Goal: Task Accomplishment & Management: Use online tool/utility

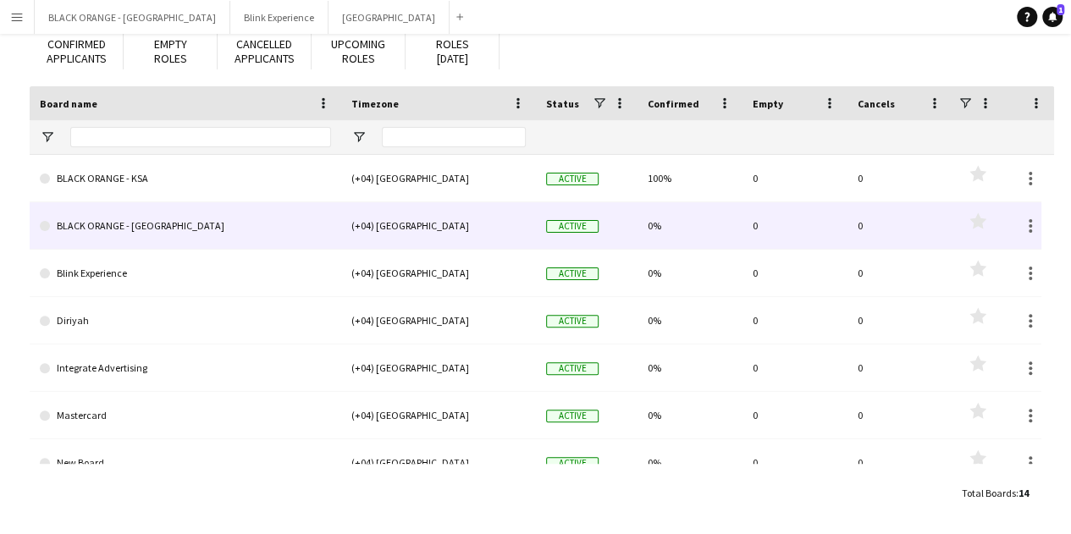
scroll to position [110, 0]
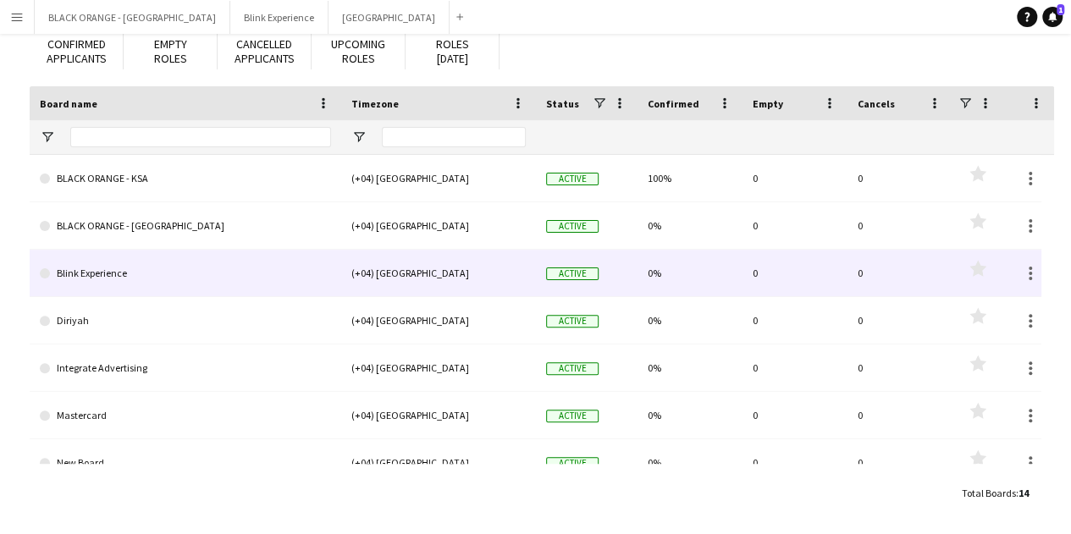
click at [183, 270] on link "Blink Experience" at bounding box center [185, 273] width 291 height 47
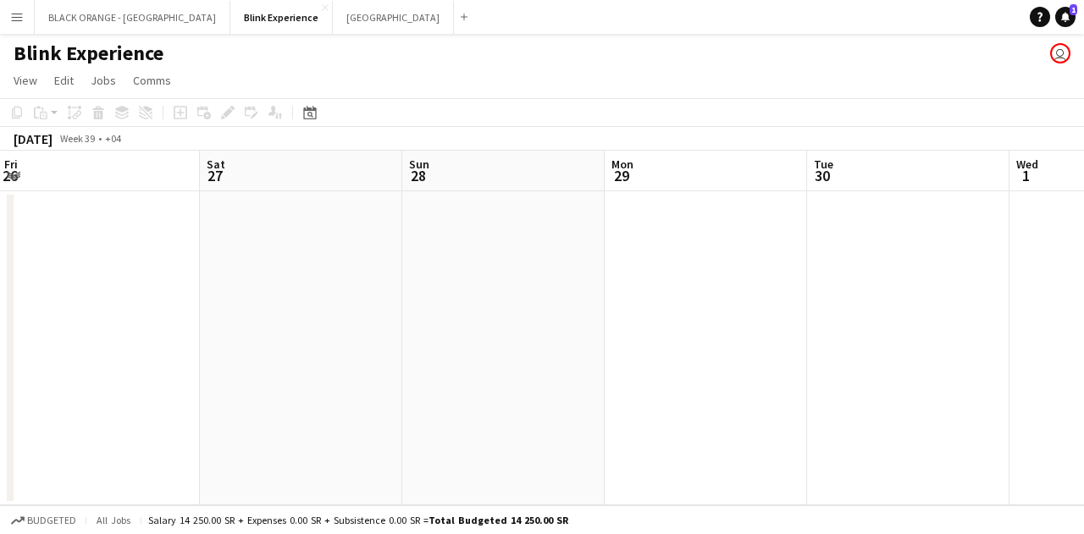
drag, startPoint x: 809, startPoint y: 281, endPoint x: 200, endPoint y: 289, distance: 609.6
click at [200, 289] on app-calendar-viewport "Wed 24 Thu 25 Fri 26 Sat 27 Sun 28 Mon 29 Tue 30 Wed 1 Thu 2 Fri 3 Sat 4" at bounding box center [542, 328] width 1084 height 355
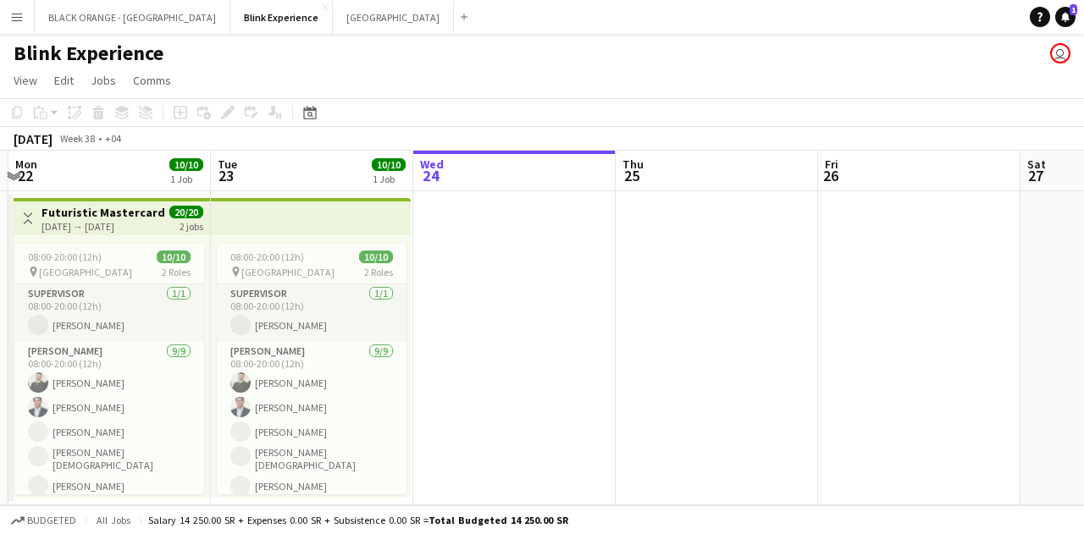
drag, startPoint x: 290, startPoint y: 279, endPoint x: 860, endPoint y: 323, distance: 572.3
click at [1063, 328] on app-calendar-viewport "Sat 20 Sun 21 Mon 22 10/10 1 Job Tue 23 10/10 1 Job Wed 24 Thu 25 Fri 26 Sat 27…" at bounding box center [542, 328] width 1084 height 355
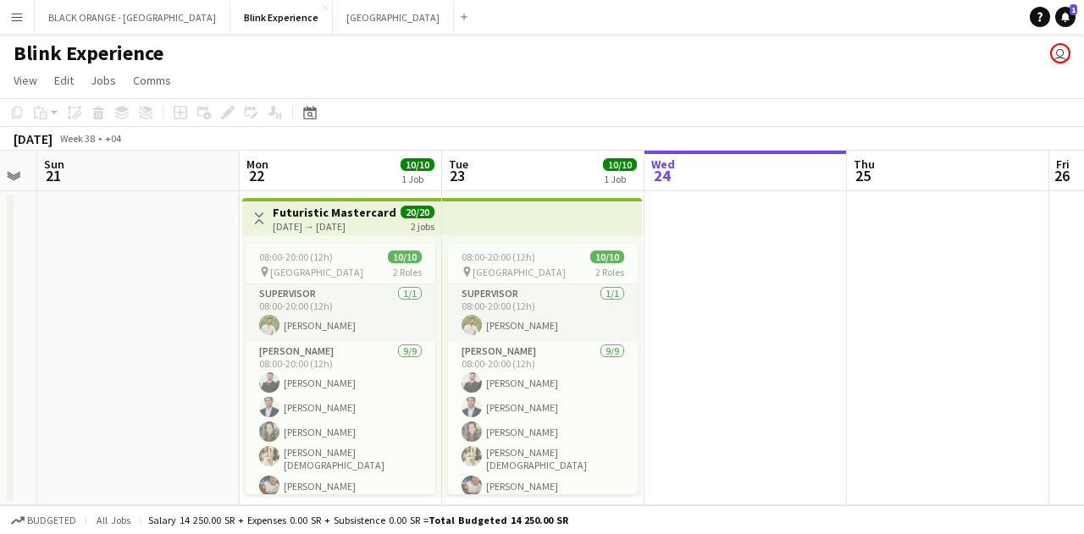
drag, startPoint x: 781, startPoint y: 324, endPoint x: 1025, endPoint y: 326, distance: 244.7
click at [1029, 326] on app-calendar-viewport "Fri 19 Sat 20 Sun 21 Mon 22 10/10 1 Job Tue 23 10/10 1 Job Wed 24 Thu 25 Fri 26…" at bounding box center [542, 328] width 1084 height 355
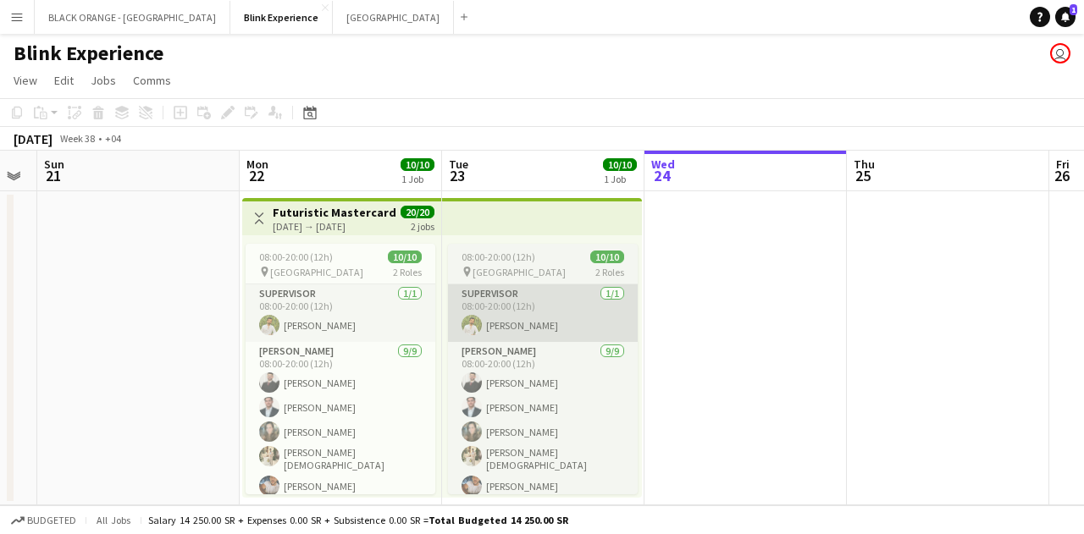
scroll to position [0, 370]
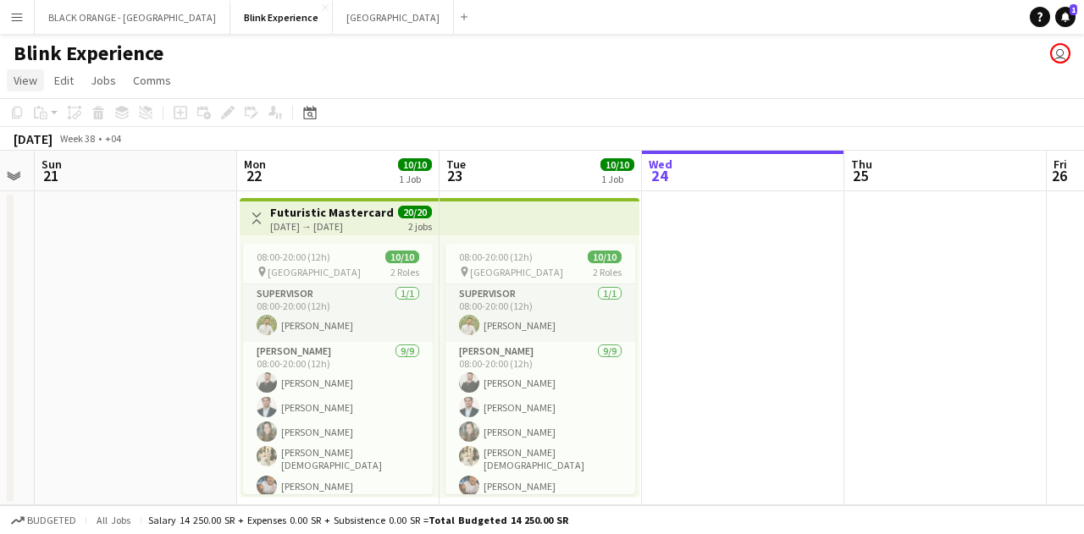
click at [19, 75] on span "View" at bounding box center [26, 80] width 24 height 15
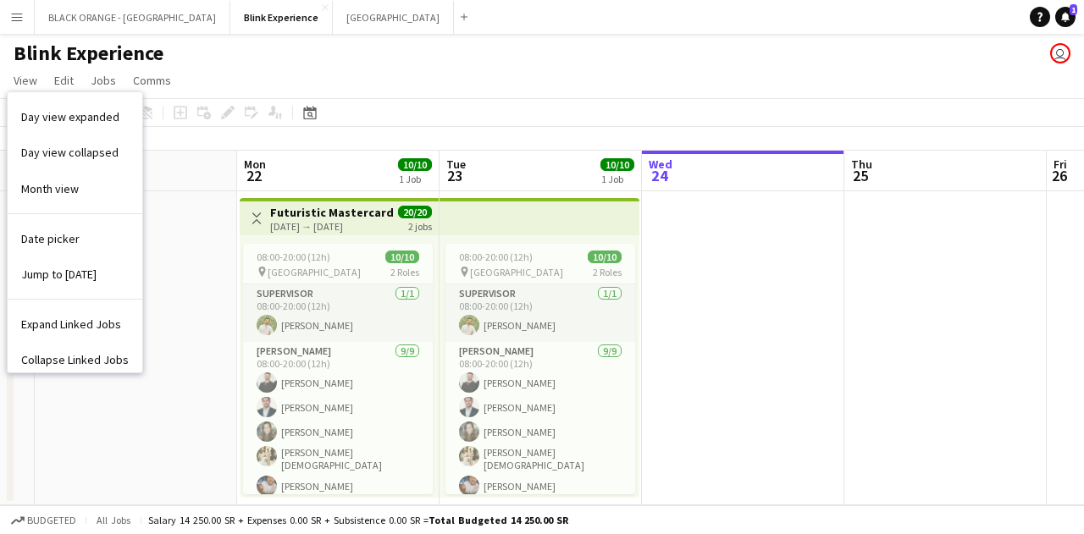
click at [363, 66] on app-page-menu "View Day view expanded Day view collapsed Month view Date picker Jump to [DATE]…" at bounding box center [542, 82] width 1084 height 32
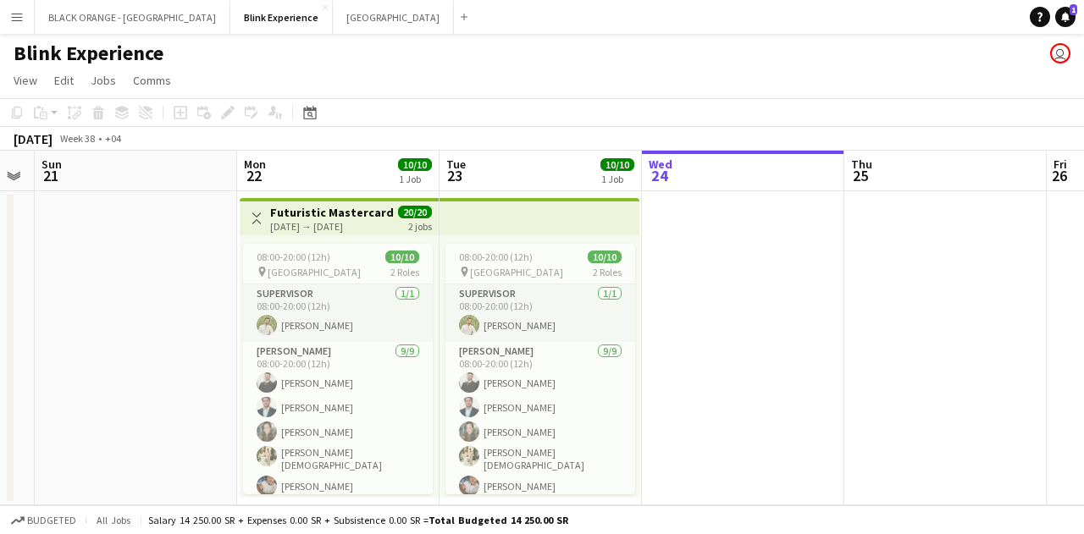
click at [388, 221] on div "[DATE] → [DATE]" at bounding box center [333, 226] width 126 height 13
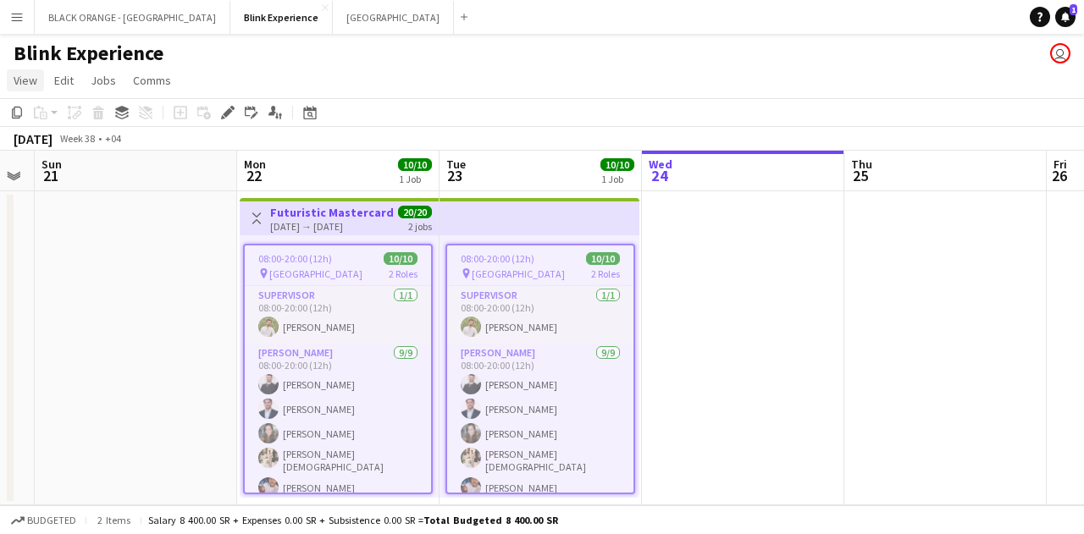
click at [29, 75] on span "View" at bounding box center [26, 80] width 24 height 15
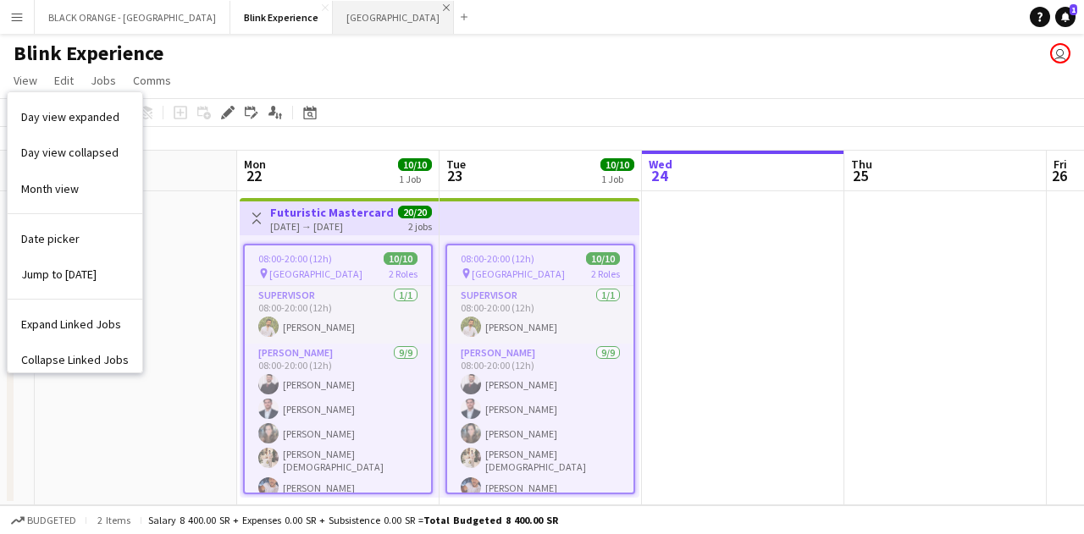
click at [443, 4] on app-icon "Close" at bounding box center [446, 7] width 7 height 7
click at [19, 20] on app-icon "Menu" at bounding box center [17, 17] width 14 height 14
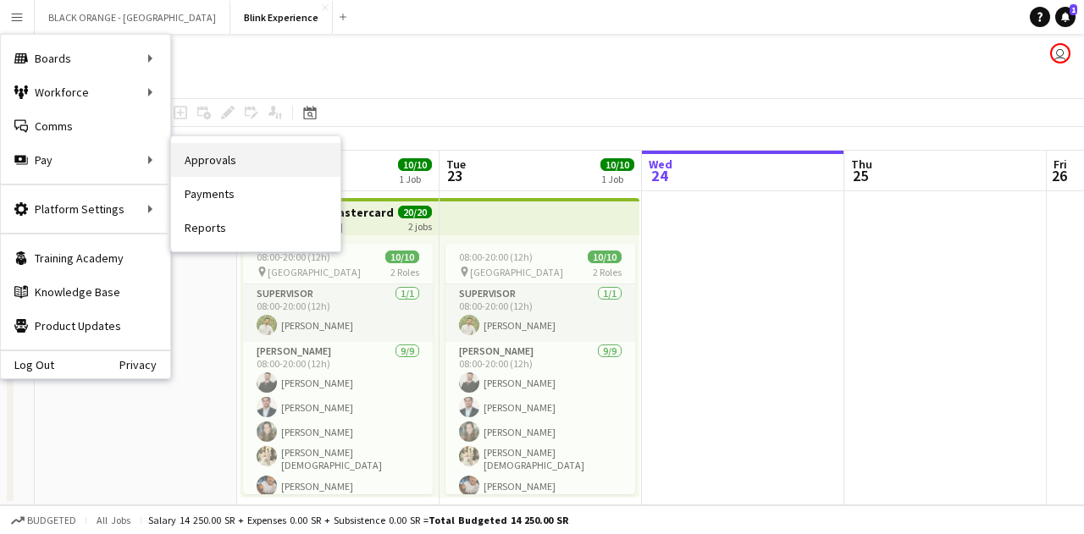
click at [227, 158] on link "Approvals" at bounding box center [255, 160] width 169 height 34
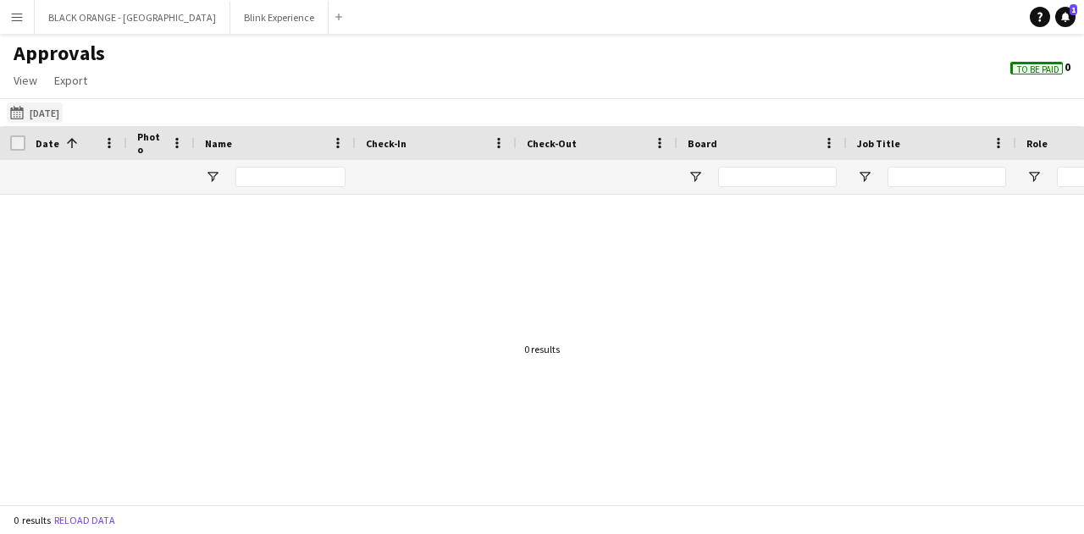
click at [15, 109] on app-icon "[DATE]" at bounding box center [19, 113] width 19 height 14
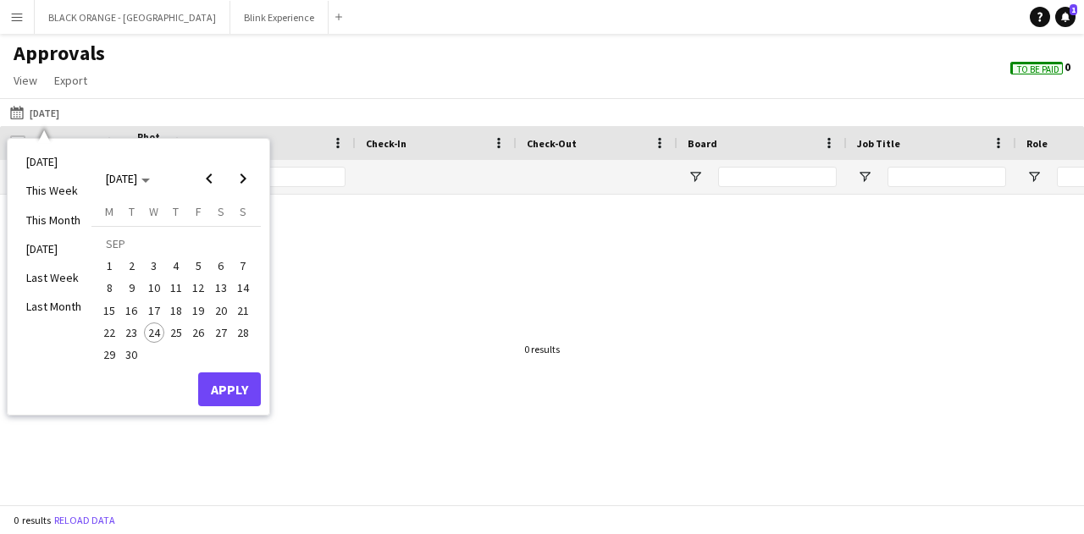
click at [115, 329] on span "22" at bounding box center [109, 333] width 20 height 20
click at [130, 331] on span "23" at bounding box center [132, 333] width 20 height 20
click at [232, 392] on button "Apply" at bounding box center [229, 390] width 63 height 34
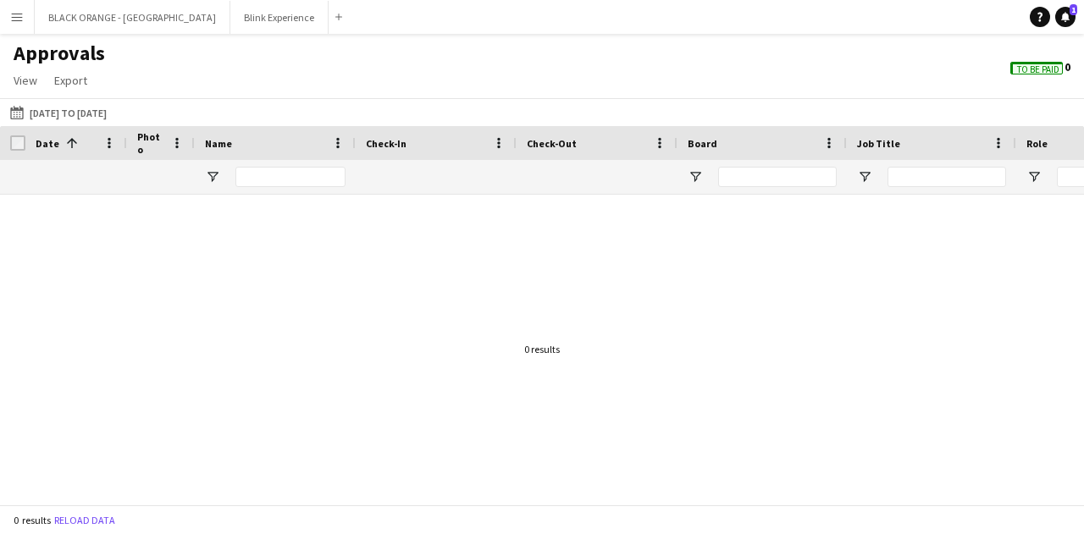
click at [24, 24] on button "Menu" at bounding box center [17, 17] width 34 height 34
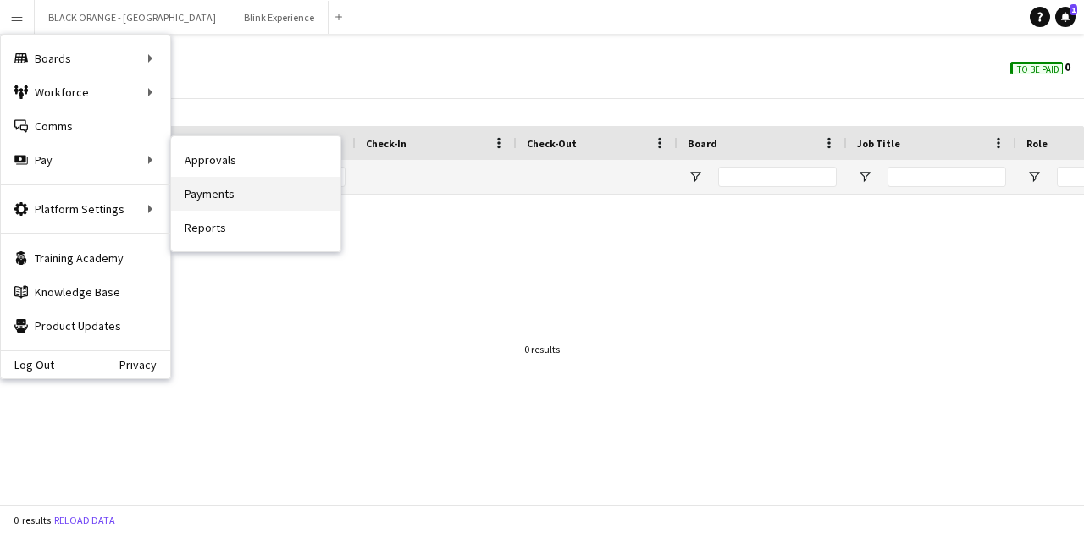
click at [219, 187] on link "Payments" at bounding box center [255, 194] width 169 height 34
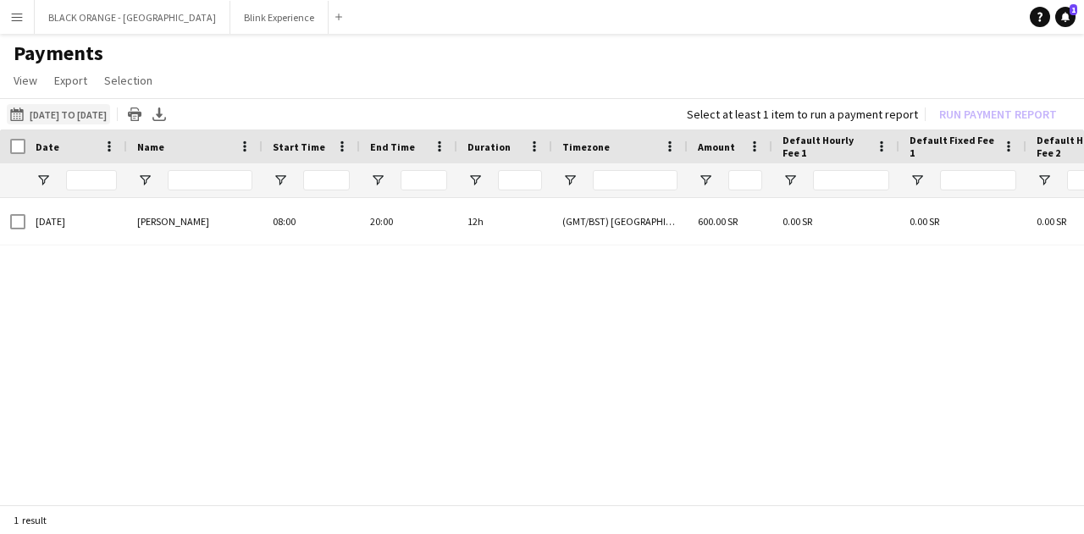
click at [68, 111] on button "[DATE] to [DATE] [DATE] to [DATE]" at bounding box center [58, 114] width 103 height 20
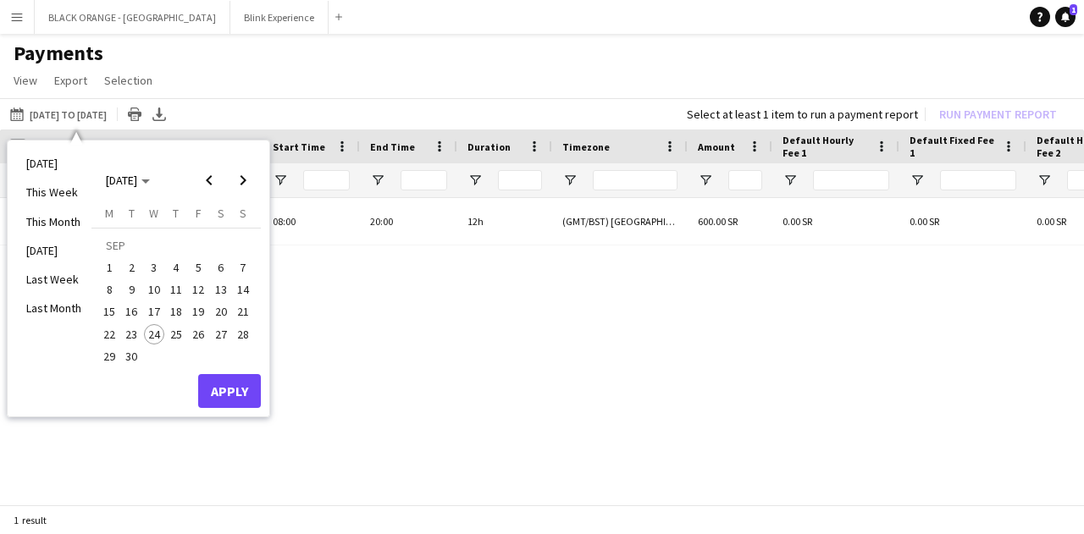
click at [106, 337] on span "22" at bounding box center [109, 334] width 20 height 20
click at [135, 338] on span "23" at bounding box center [132, 334] width 20 height 20
click at [231, 389] on button "Apply" at bounding box center [229, 391] width 63 height 34
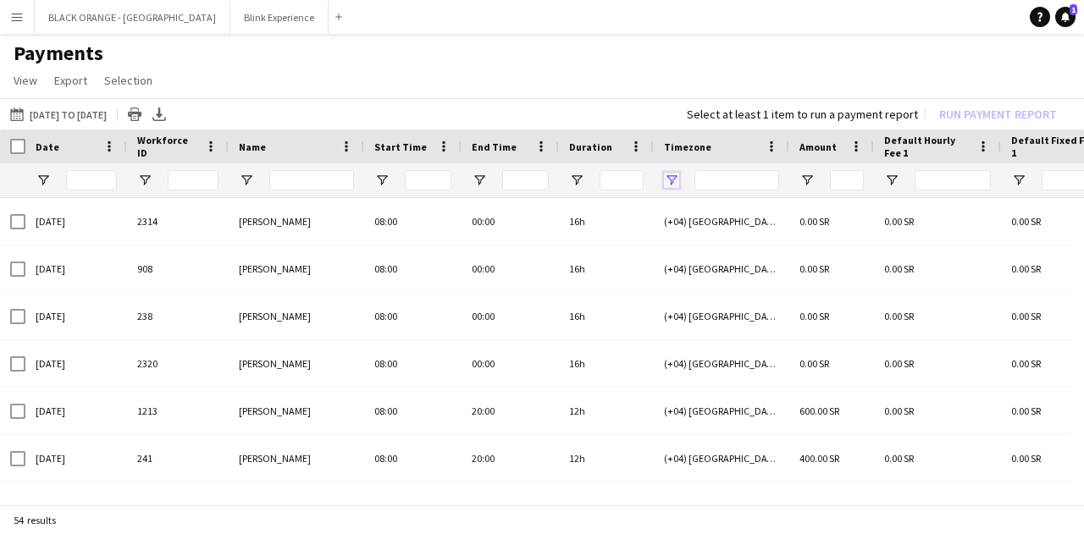
click at [669, 179] on span "Open Filter Menu" at bounding box center [671, 180] width 15 height 15
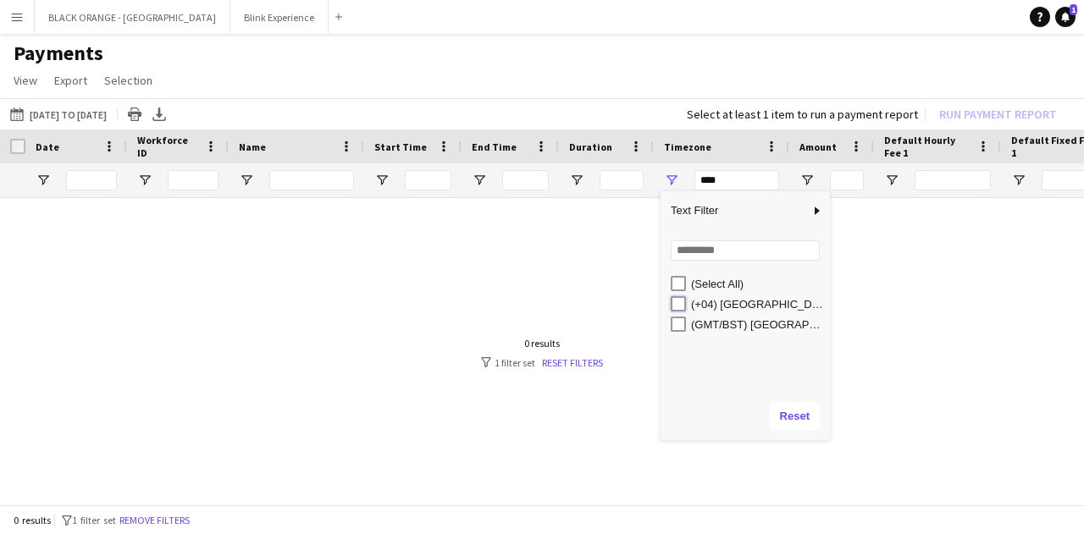
type input "**********"
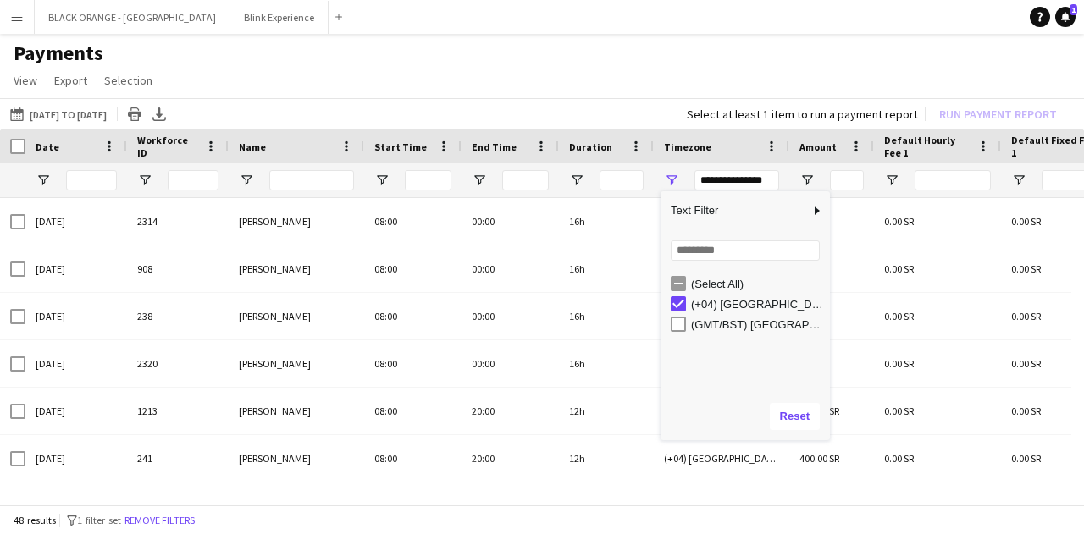
click at [478, 110] on div "[DATE] to [DATE] [DATE] to [DATE] [DATE] This Week This Month [DATE] Last Week …" at bounding box center [542, 113] width 1084 height 31
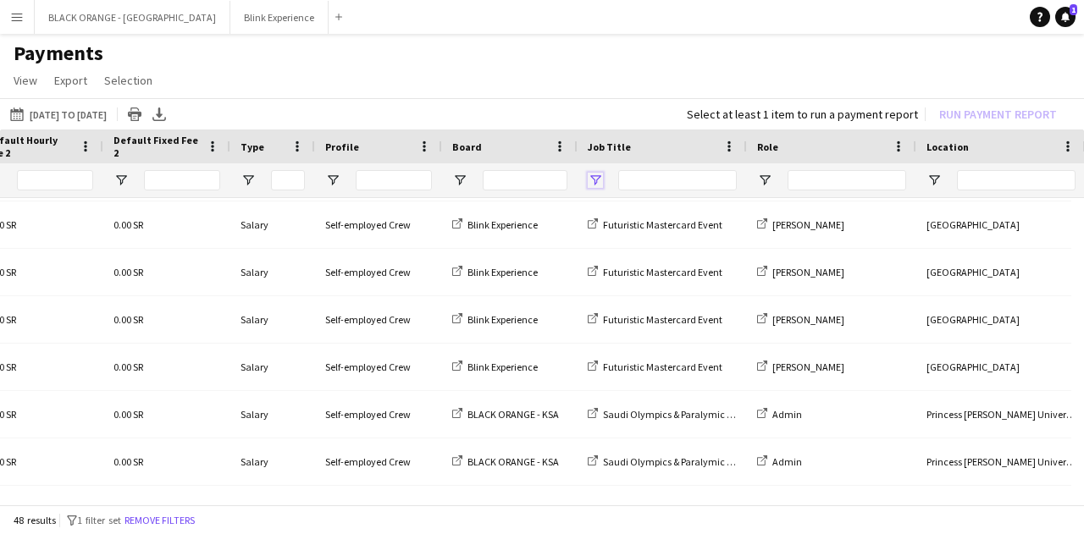
click at [595, 175] on span "Open Filter Menu" at bounding box center [595, 180] width 15 height 15
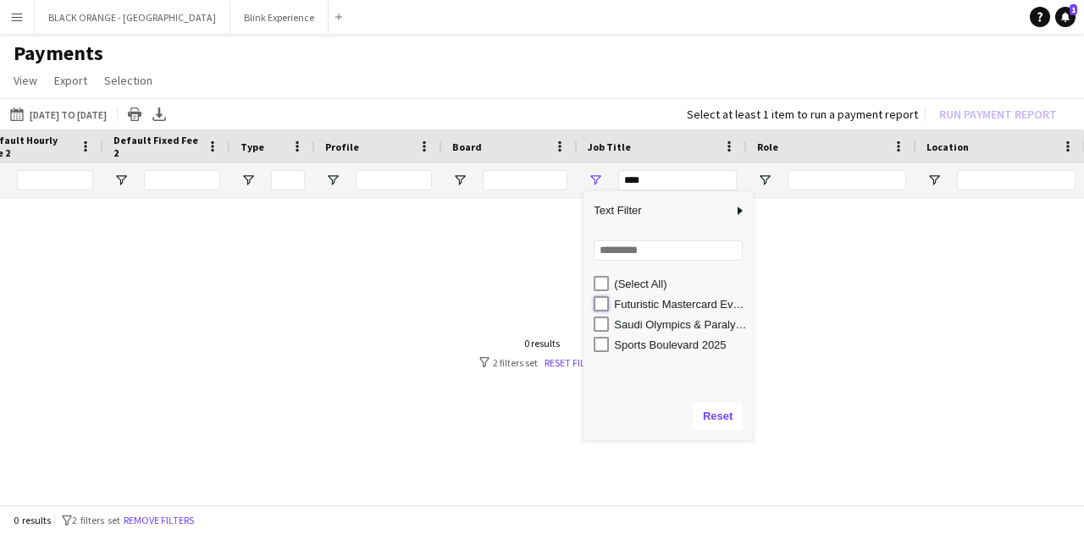
type input "**********"
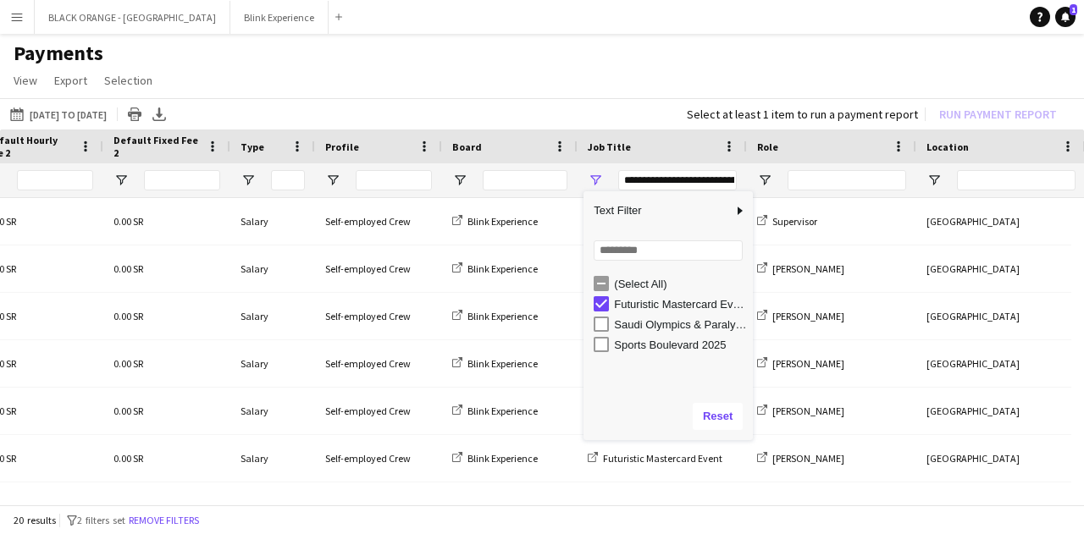
click at [510, 113] on div "[DATE] to [DATE] [DATE] to [DATE] [DATE] This Week This Month [DATE] Last Week …" at bounding box center [542, 113] width 1084 height 31
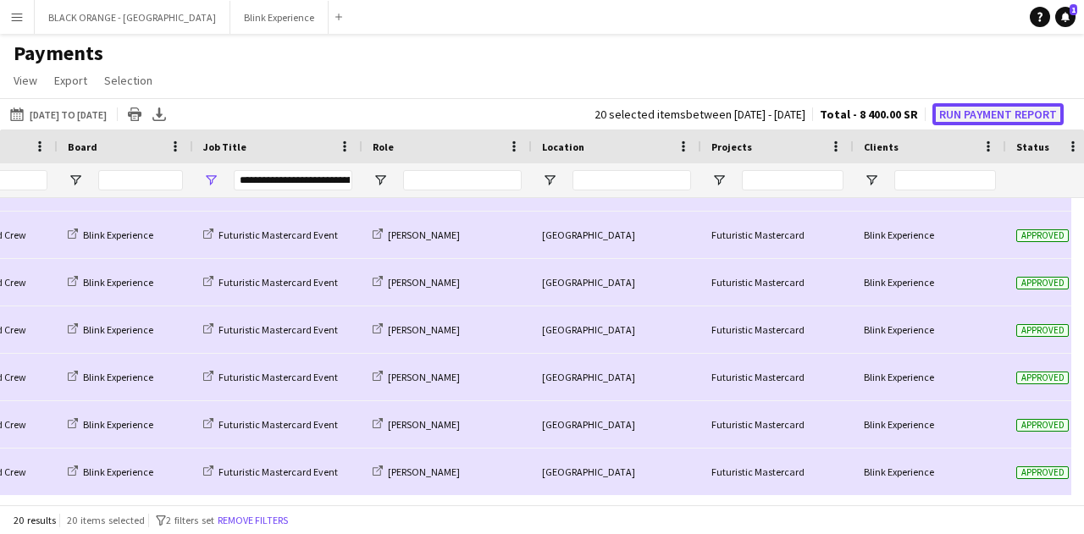
drag, startPoint x: 989, startPoint y: 110, endPoint x: 984, endPoint y: 119, distance: 10.6
click at [992, 99] on div "[DATE] to [DATE] [DATE] to [DATE] [DATE] This Week This Month [DATE] Last Week …" at bounding box center [542, 113] width 1084 height 31
click at [980, 114] on button "Run Payment Report" at bounding box center [997, 114] width 131 height 22
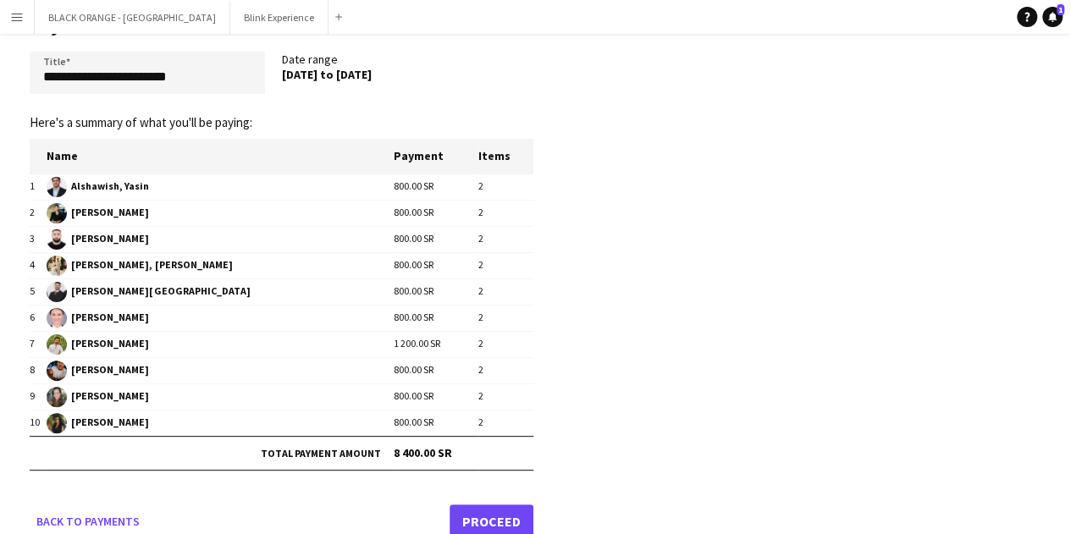
scroll to position [77, 0]
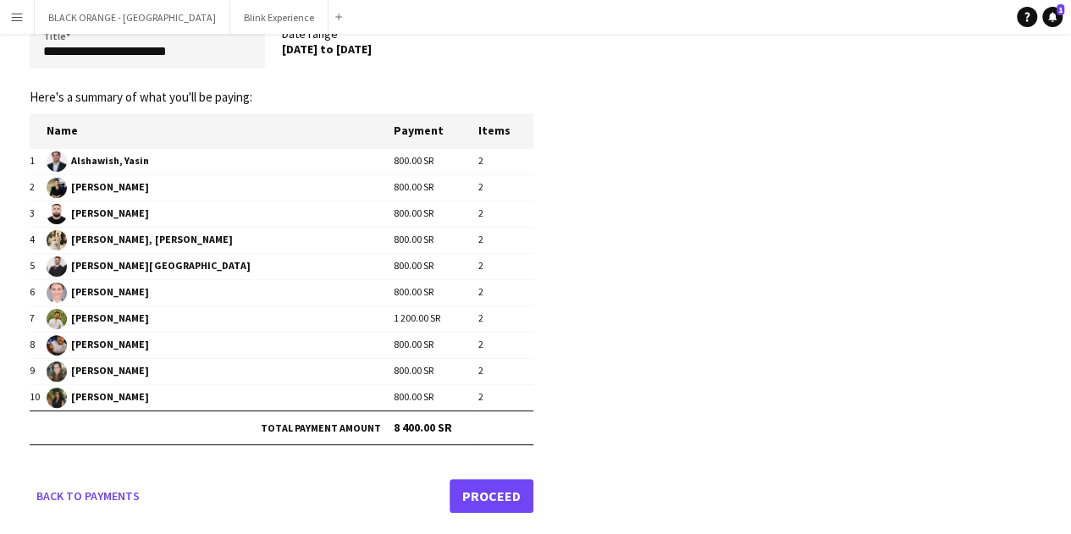
click at [489, 489] on link "Proceed" at bounding box center [492, 496] width 84 height 34
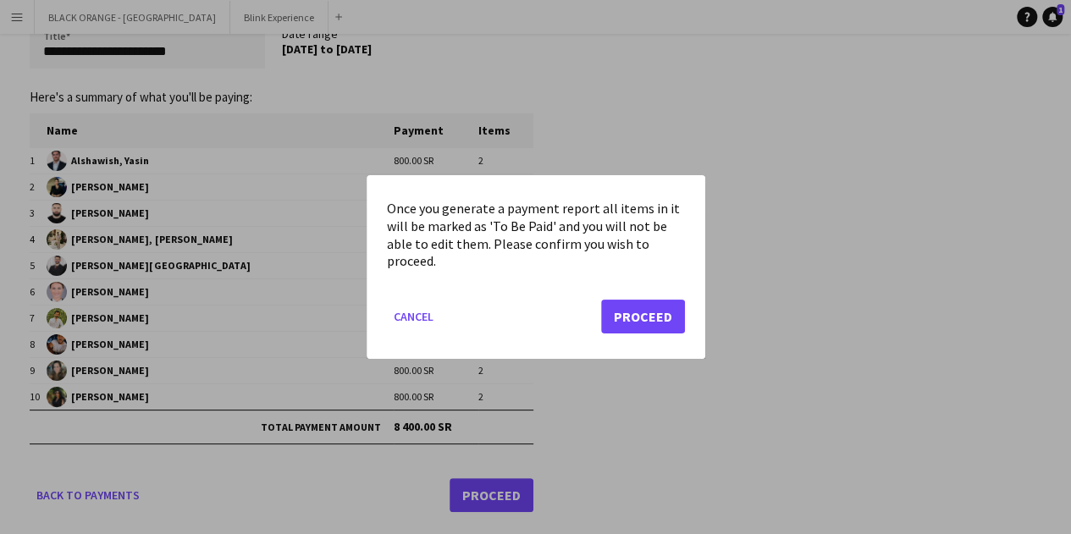
scroll to position [0, 0]
click at [630, 317] on button "Proceed" at bounding box center [643, 317] width 84 height 34
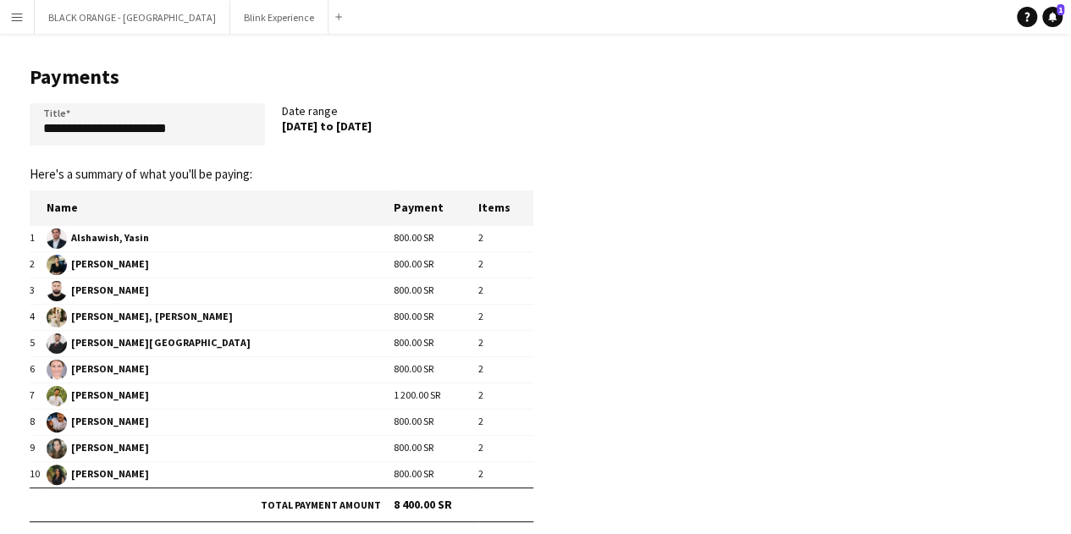
scroll to position [77, 0]
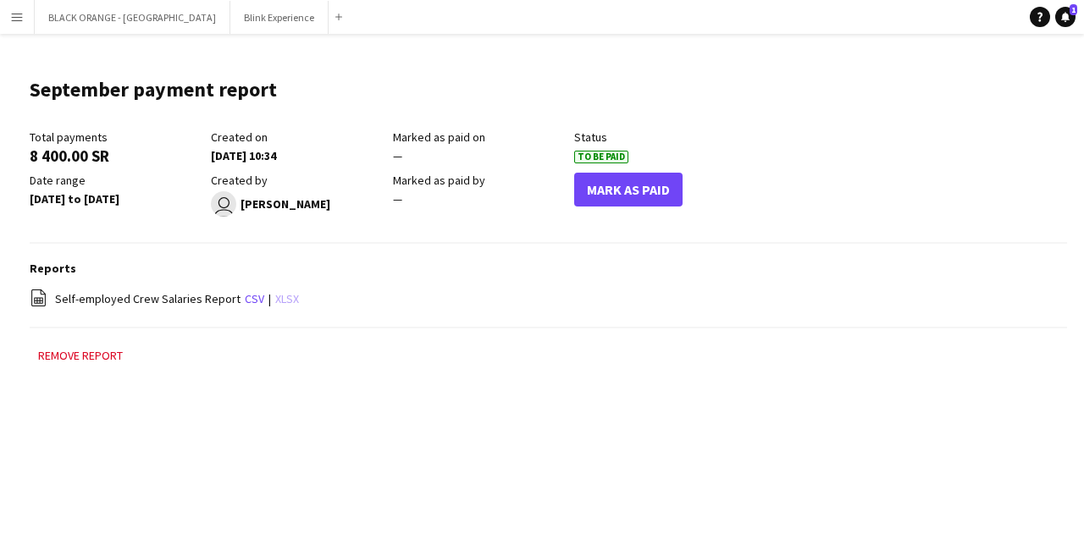
click at [275, 304] on link "xlsx" at bounding box center [287, 298] width 24 height 15
